Goal: Task Accomplishment & Management: Manage account settings

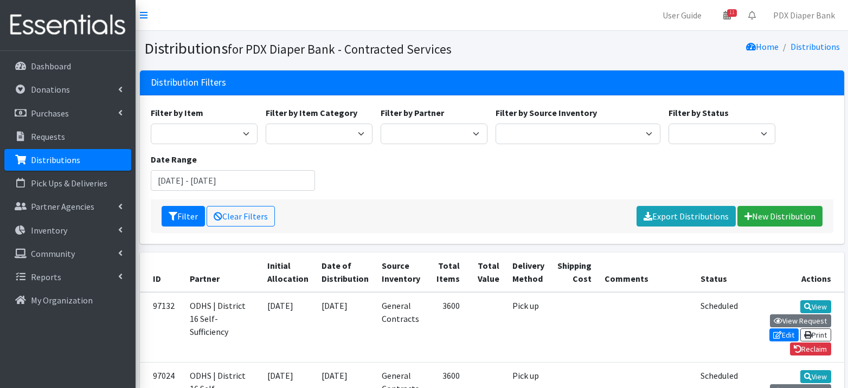
scroll to position [42, 0]
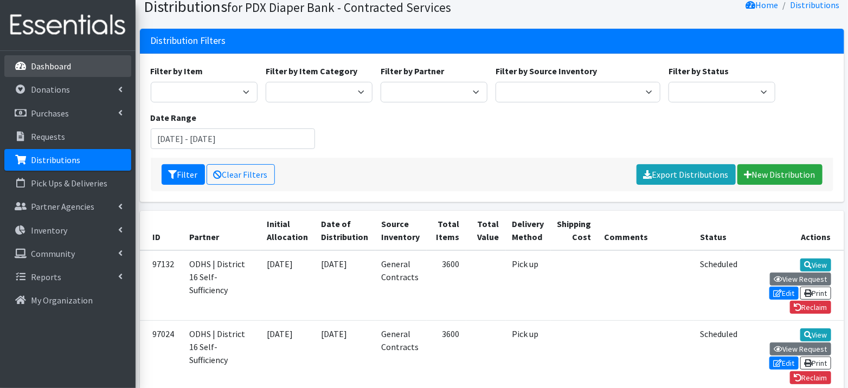
click at [75, 62] on link "Dashboard" at bounding box center [67, 66] width 127 height 22
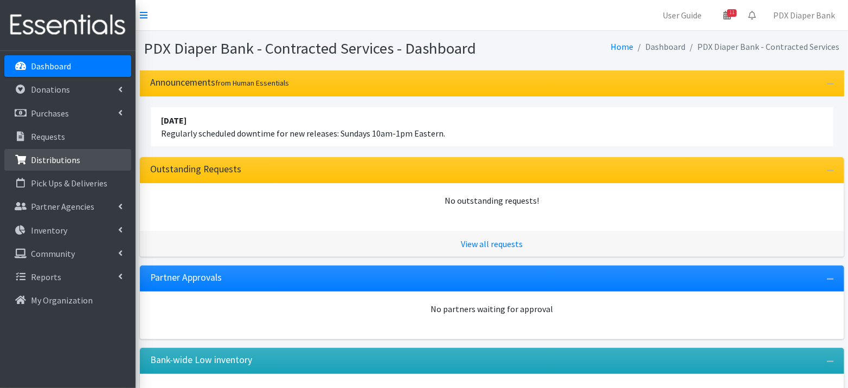
click at [49, 162] on p "Distributions" at bounding box center [55, 160] width 49 height 11
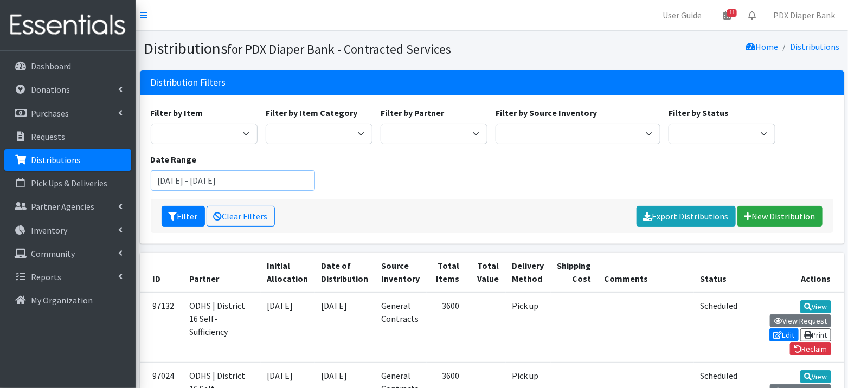
click at [186, 184] on input "[DATE] - [DATE]" at bounding box center [233, 180] width 165 height 21
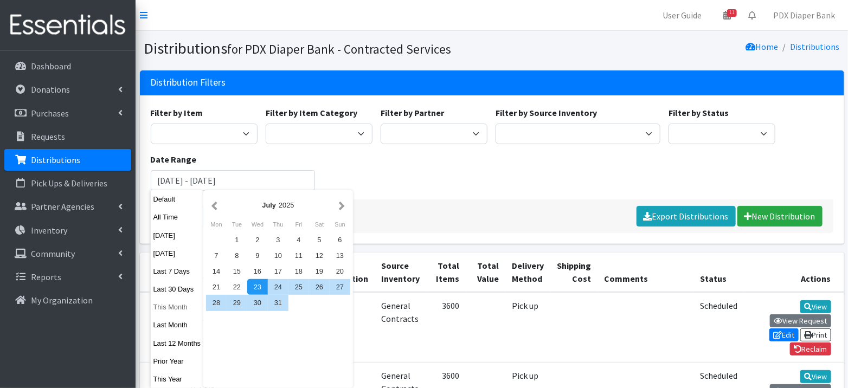
click at [175, 309] on button "This Month" at bounding box center [177, 307] width 53 height 16
type input "September 1, 2025 - September 30, 2025"
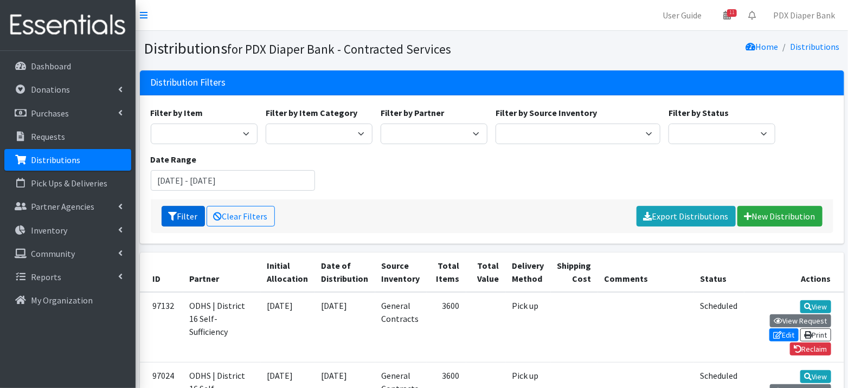
click at [191, 212] on button "Filter" at bounding box center [183, 216] width 43 height 21
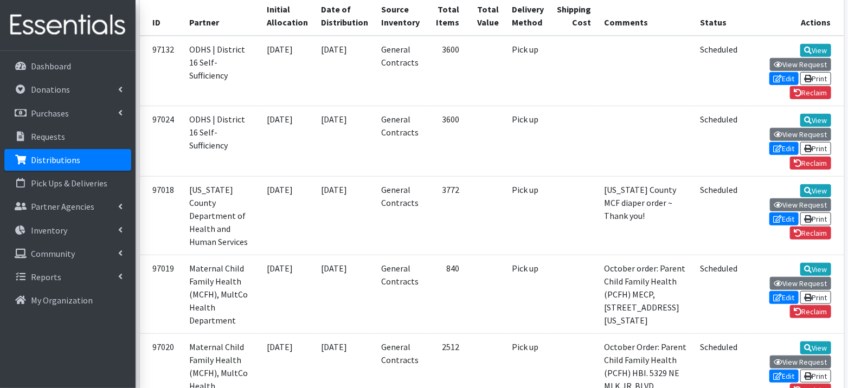
scroll to position [258, 0]
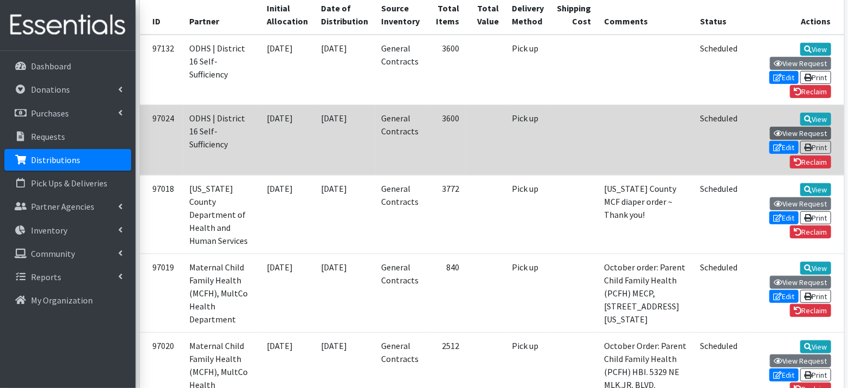
click at [778, 127] on link "View Request" at bounding box center [800, 133] width 61 height 13
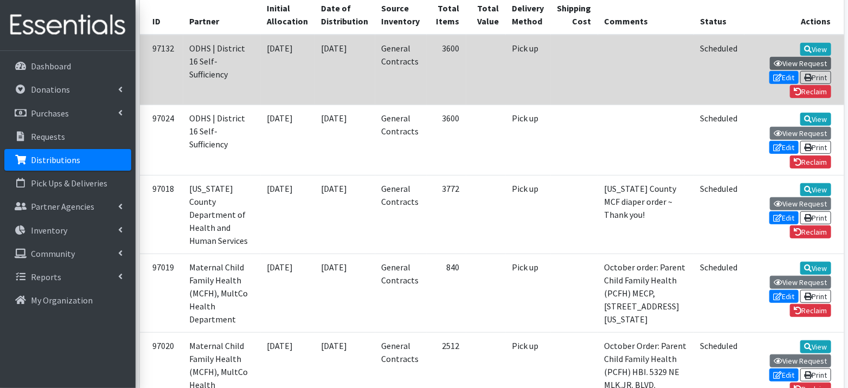
click at [774, 60] on icon at bounding box center [778, 64] width 9 height 8
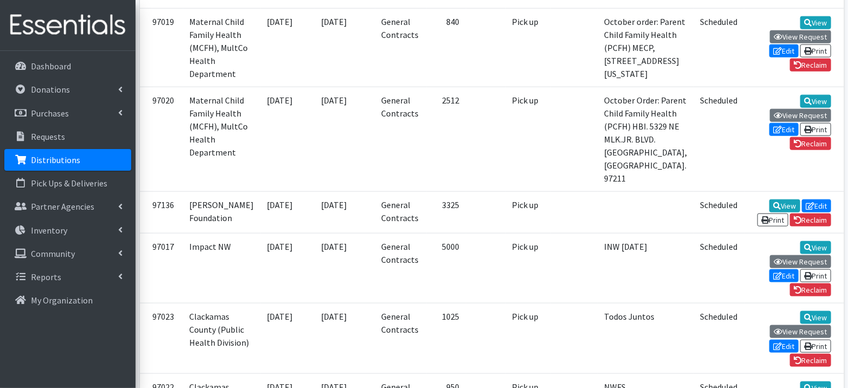
scroll to position [481, 0]
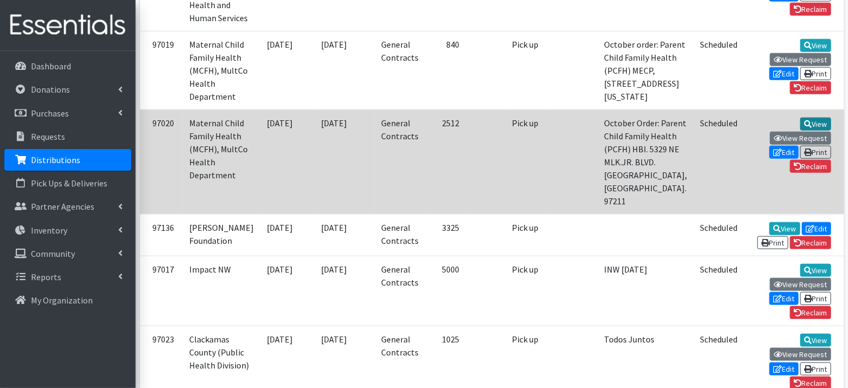
click at [801, 131] on link "View" at bounding box center [816, 124] width 31 height 13
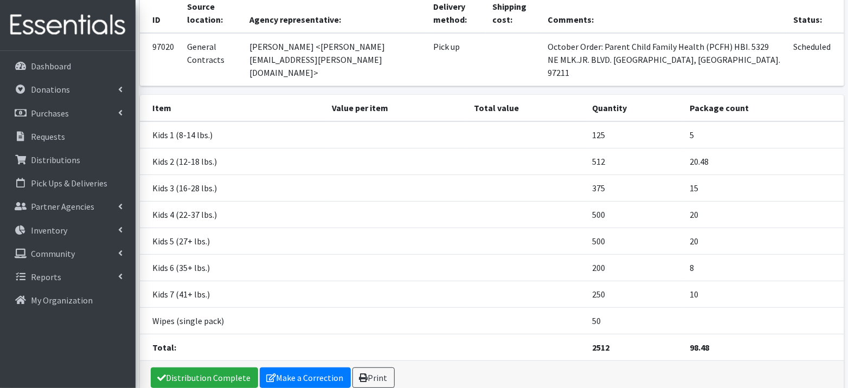
scroll to position [96, 0]
click at [289, 367] on link "Make a Correction" at bounding box center [305, 377] width 91 height 21
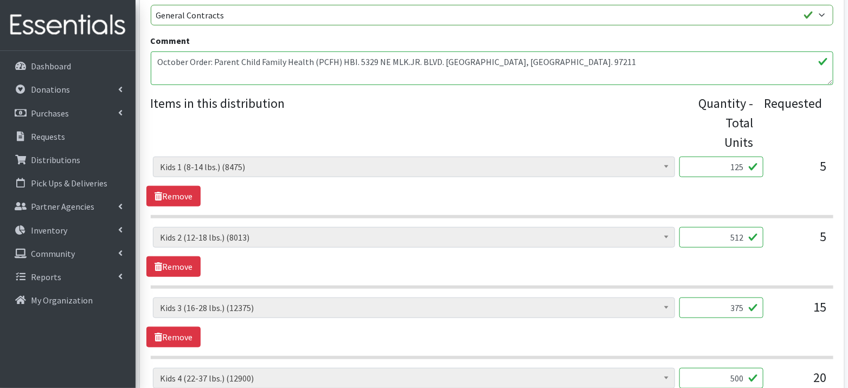
scroll to position [336, 0]
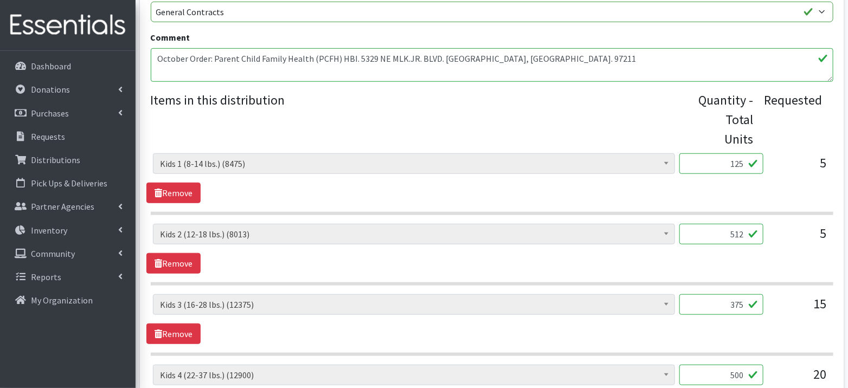
click at [729, 233] on input "512" at bounding box center [722, 234] width 84 height 21
type input "125"
click at [739, 201] on div "Adult Briefs (Large) (0) Adult Briefs (Medium) (0) Adult Briefs (Small) (0) Adu…" at bounding box center [491, 179] width 691 height 50
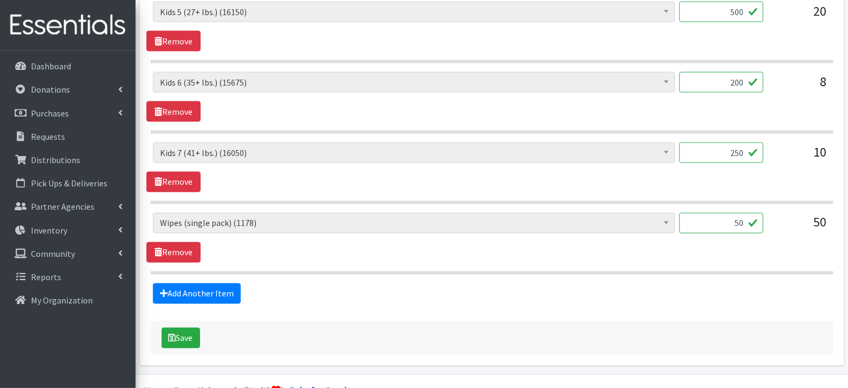
scroll to position [789, 0]
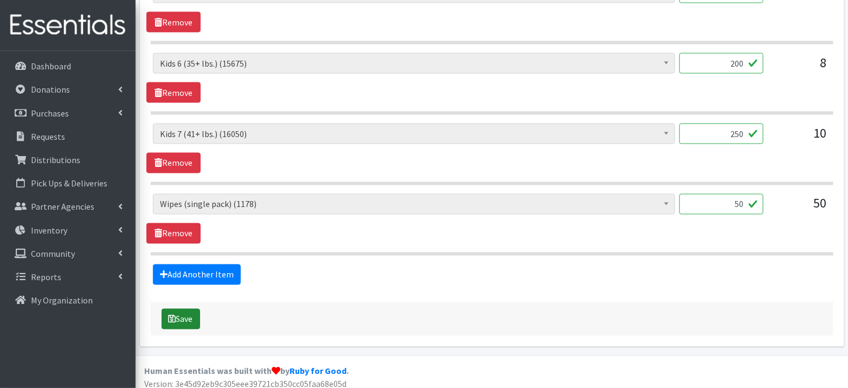
click at [187, 311] on button "Save" at bounding box center [181, 319] width 39 height 21
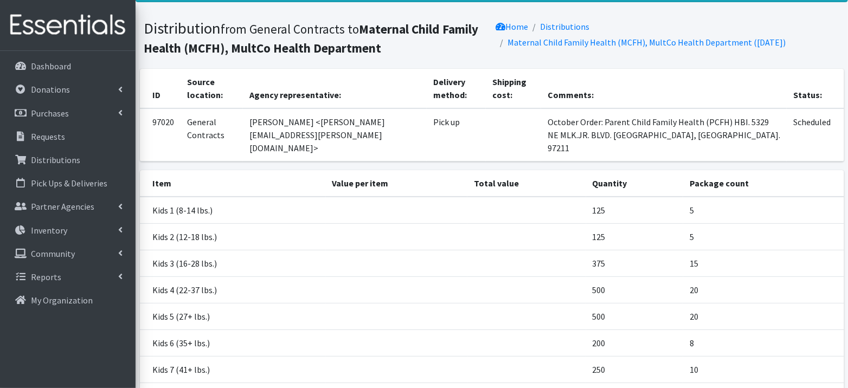
scroll to position [170, 0]
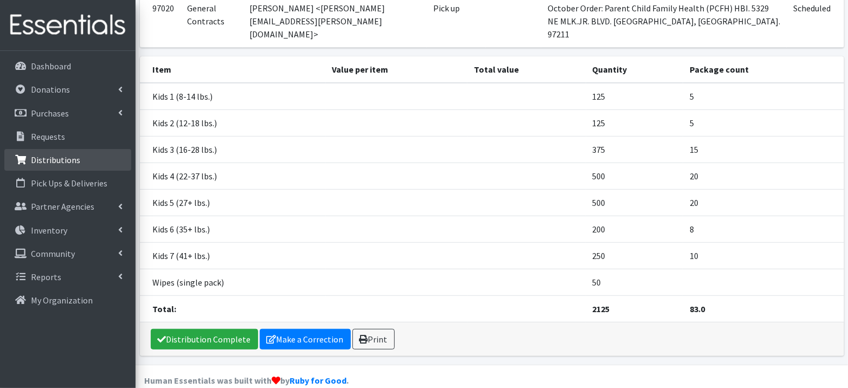
click at [65, 152] on link "Distributions" at bounding box center [67, 160] width 127 height 22
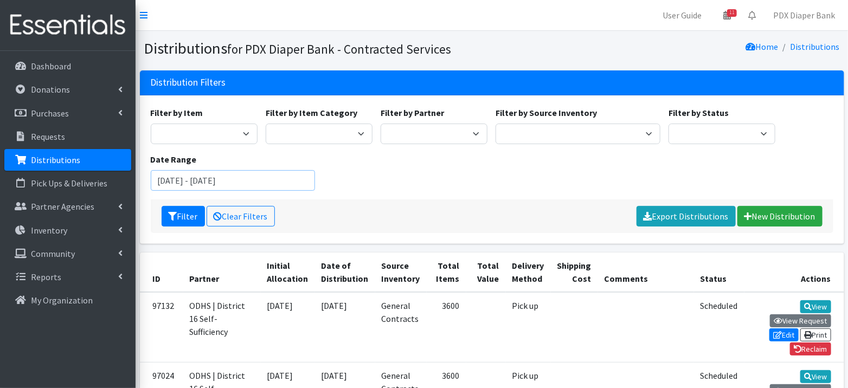
click at [271, 180] on input "[DATE] - [DATE]" at bounding box center [233, 180] width 165 height 21
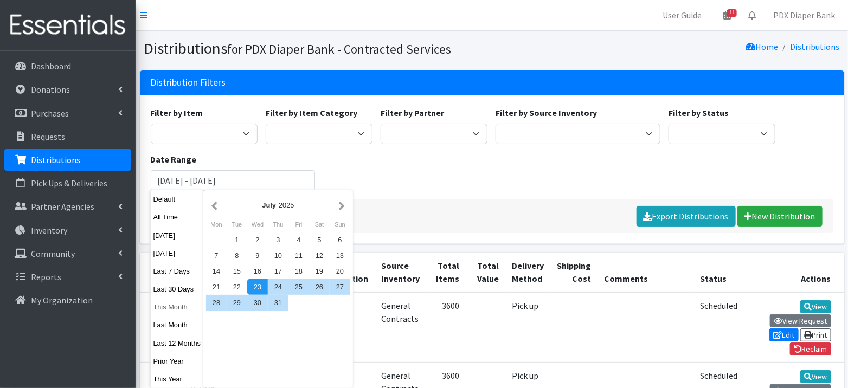
click at [172, 309] on button "This Month" at bounding box center [177, 307] width 53 height 16
type input "[DATE] - [DATE]"
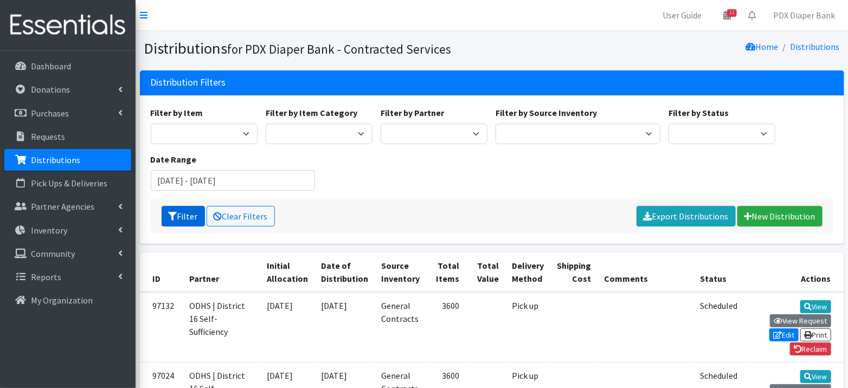
click at [176, 210] on button "Filter" at bounding box center [183, 216] width 43 height 21
click at [691, 218] on link "Export Distributions" at bounding box center [686, 216] width 99 height 21
